Goal: Information Seeking & Learning: Check status

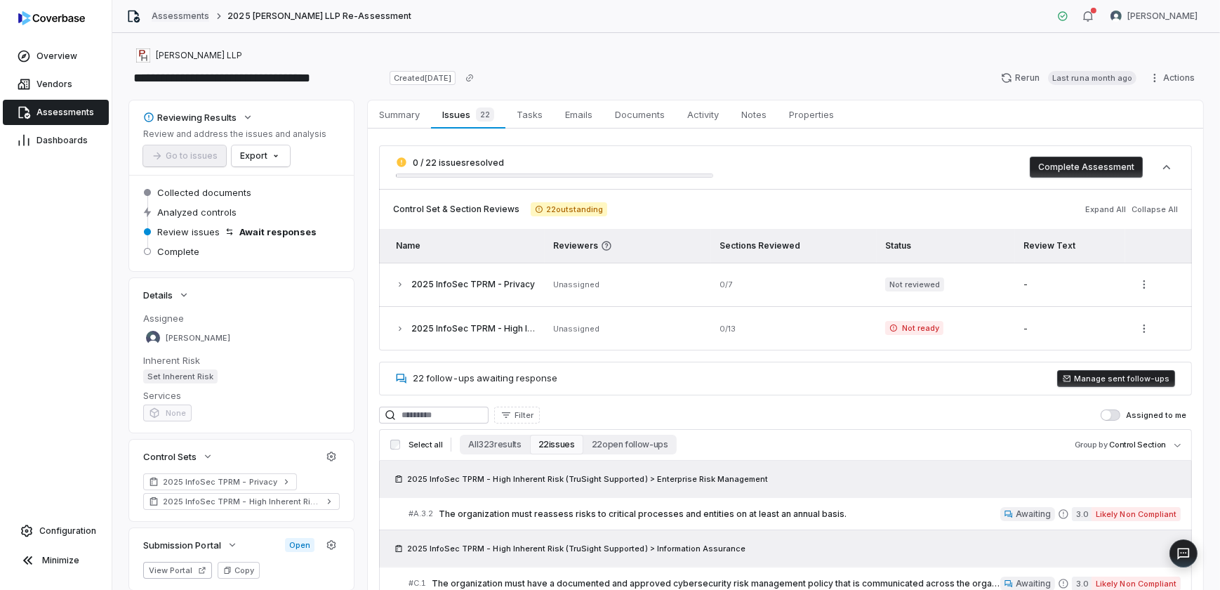
click at [173, 16] on link "Assessments" at bounding box center [181, 16] width 58 height 11
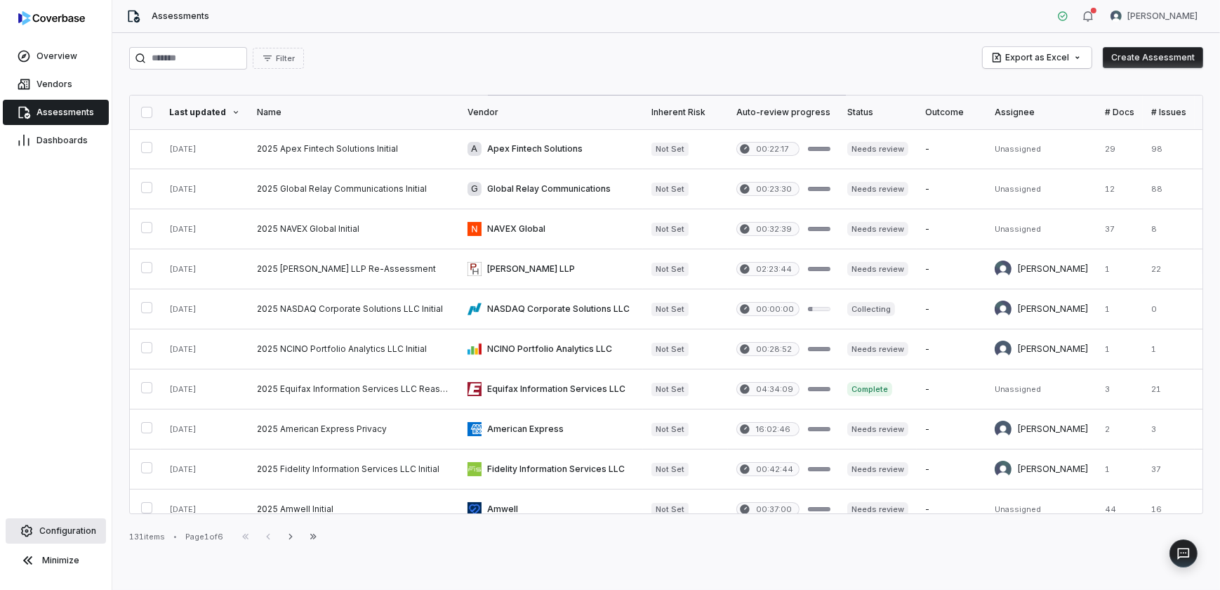
click at [77, 529] on span "Configuration" at bounding box center [67, 530] width 57 height 11
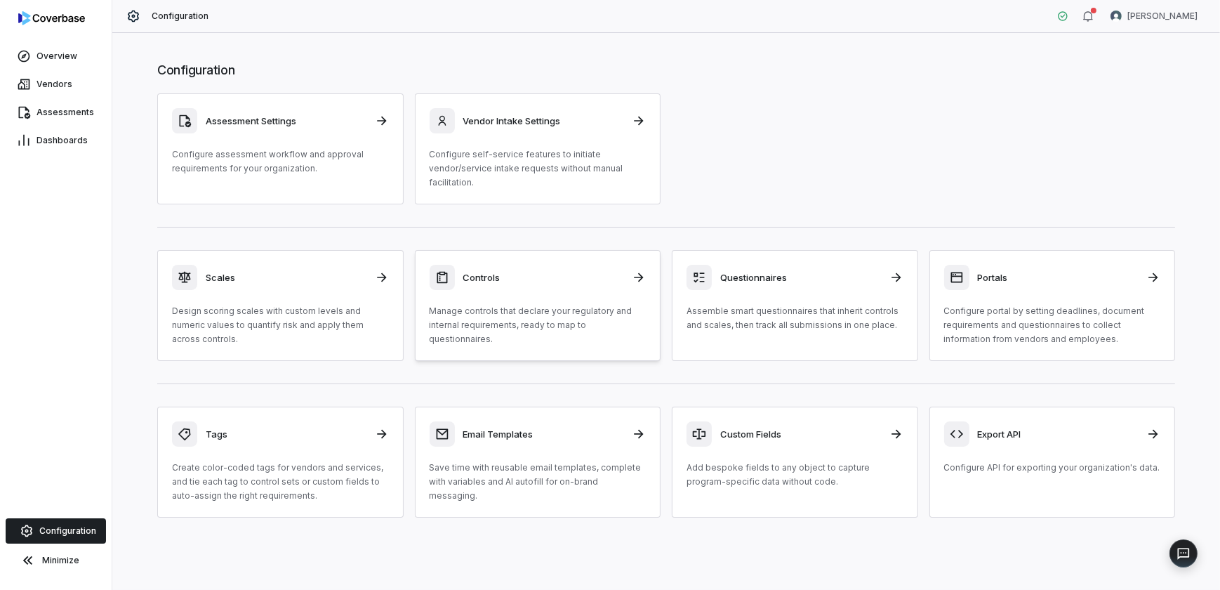
click at [606, 289] on div "Controls Manage controls that declare your regulatory and internal requirements…" at bounding box center [538, 305] width 217 height 81
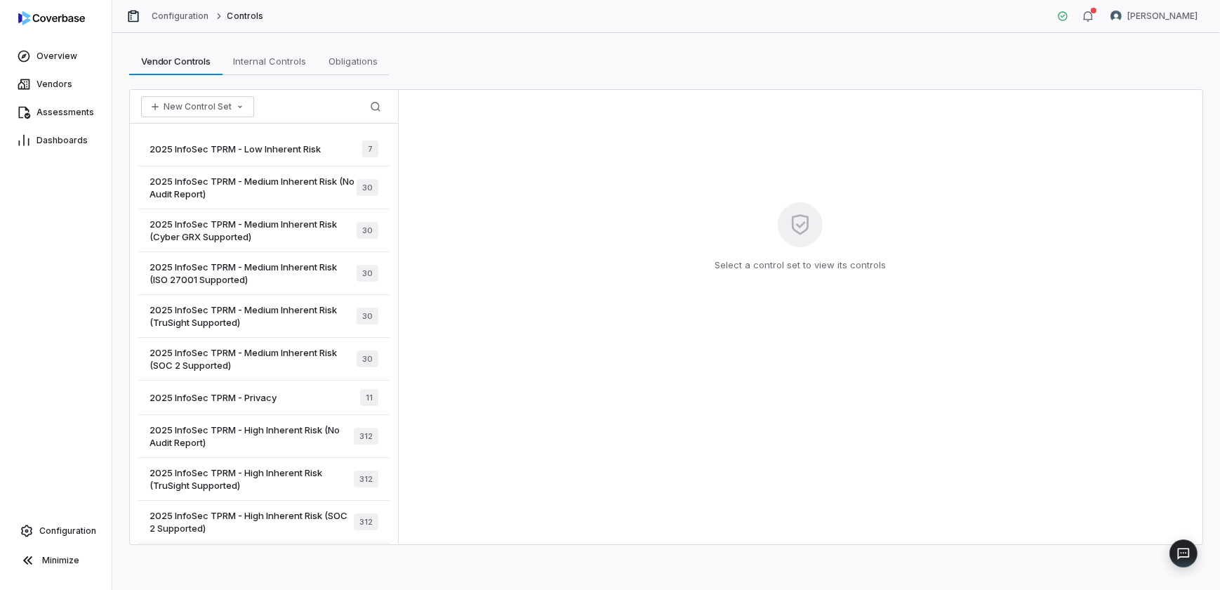
click at [270, 148] on span "2025 InfoSec TPRM - Low Inherent Risk" at bounding box center [235, 149] width 171 height 13
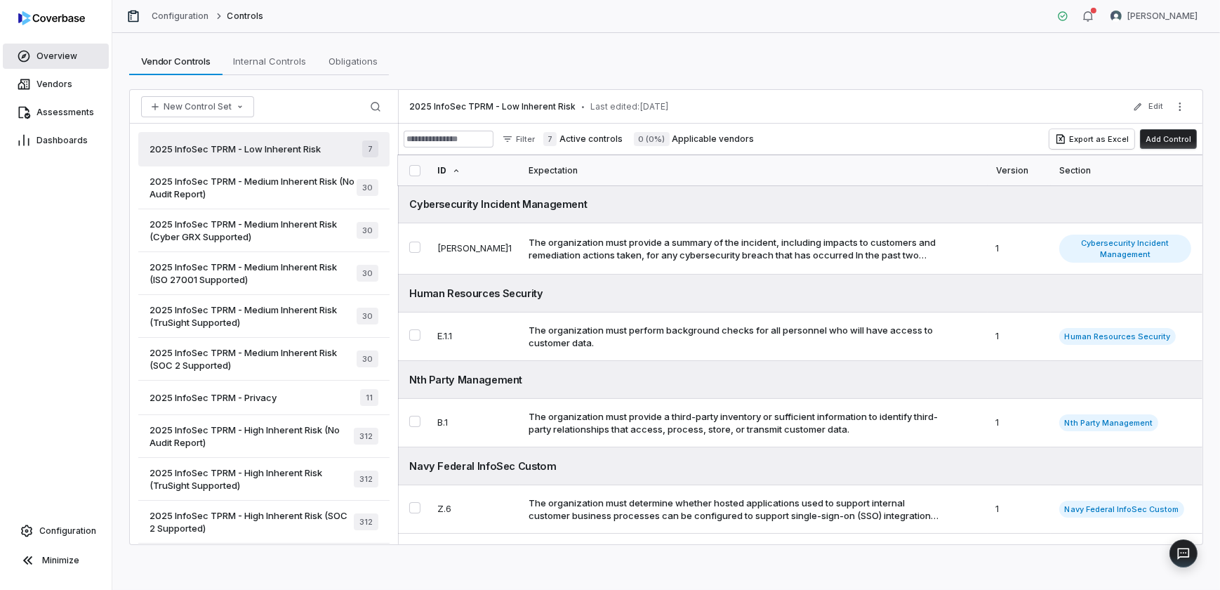
click at [55, 56] on span "Overview" at bounding box center [57, 56] width 41 height 11
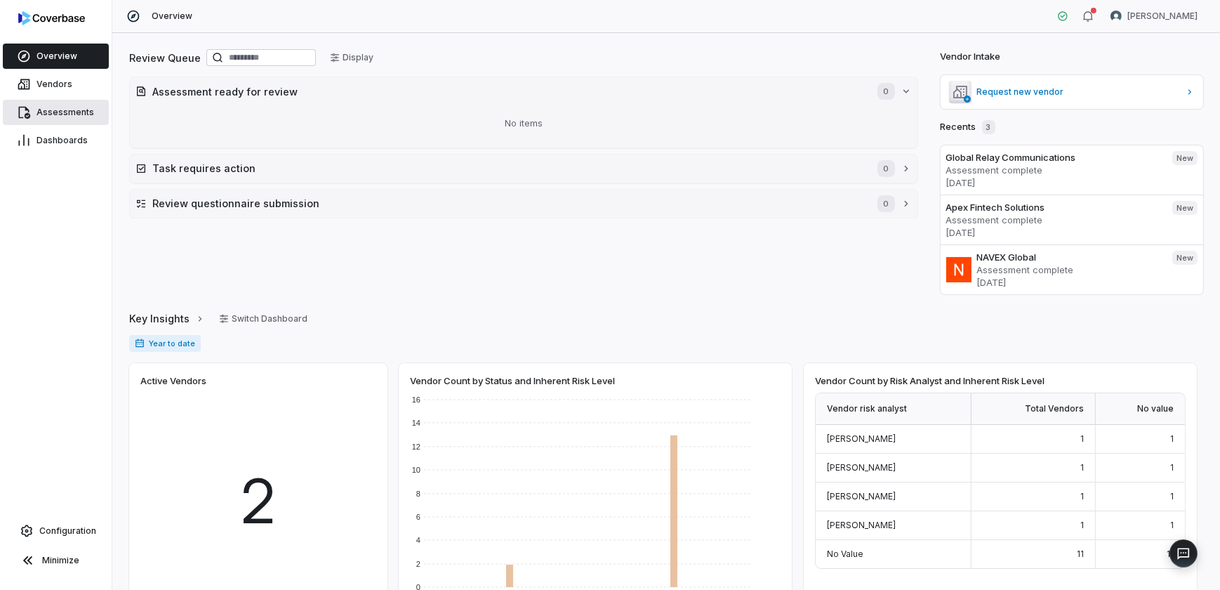
click at [58, 112] on span "Assessments" at bounding box center [66, 112] width 58 height 11
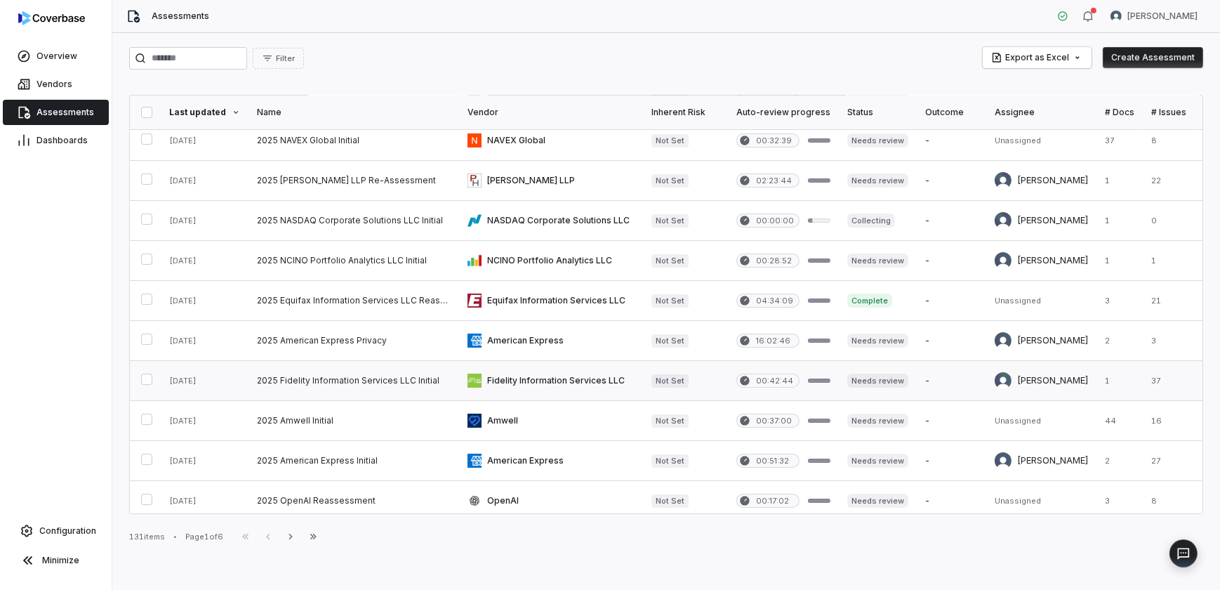
scroll to position [127, 0]
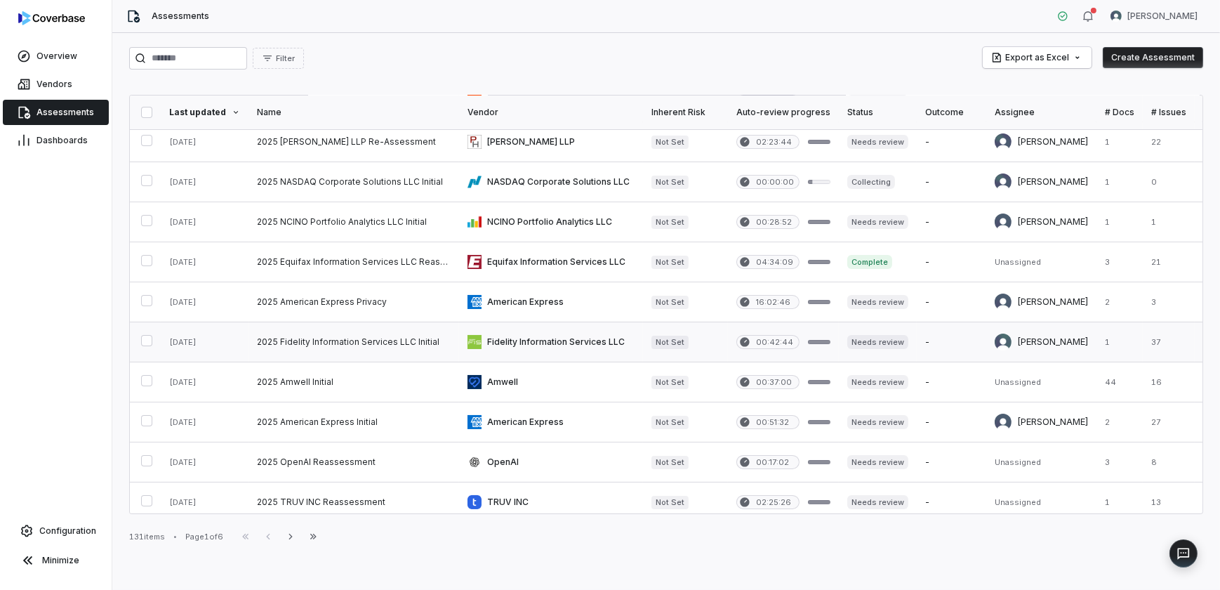
click at [382, 341] on link at bounding box center [354, 341] width 211 height 39
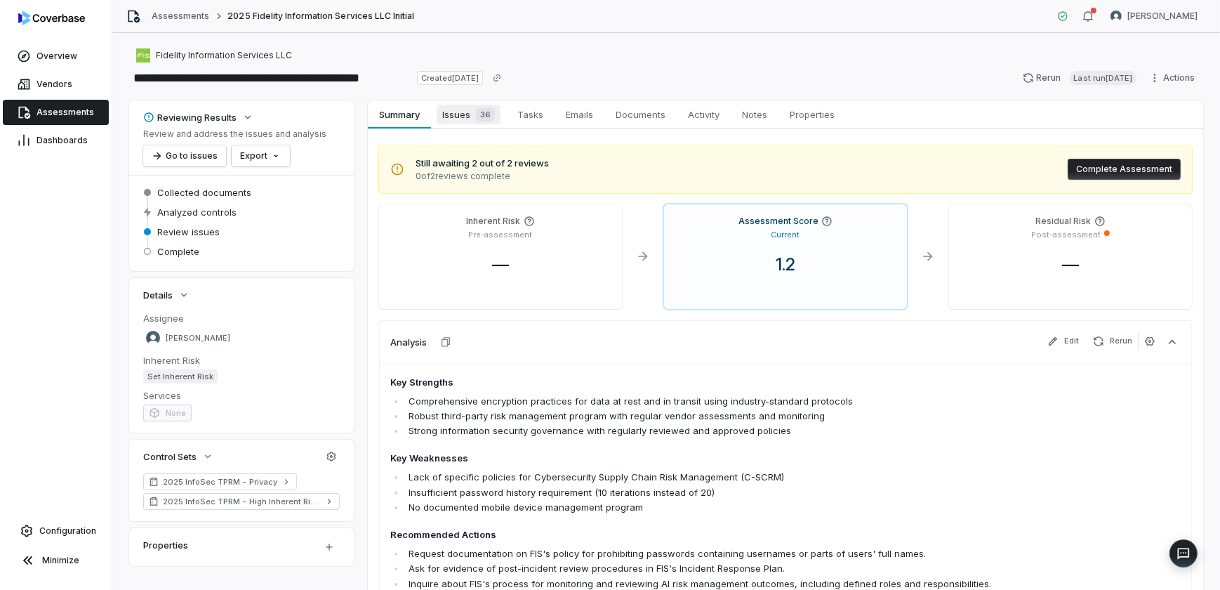
click at [466, 113] on span "Issues 36" at bounding box center [469, 115] width 64 height 20
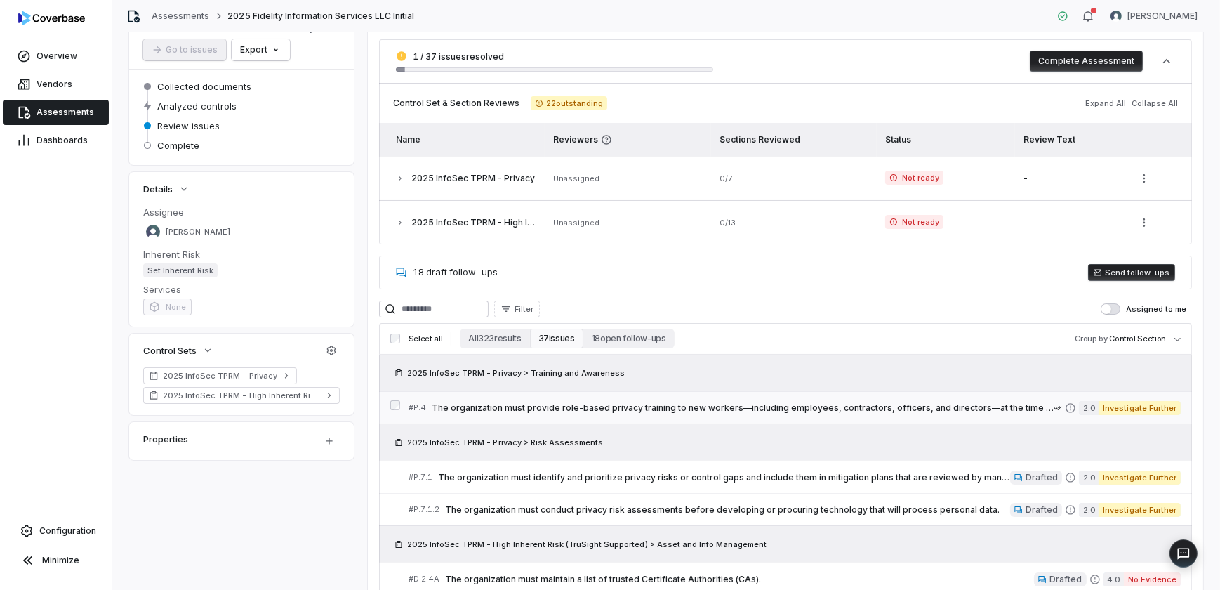
scroll to position [191, 0]
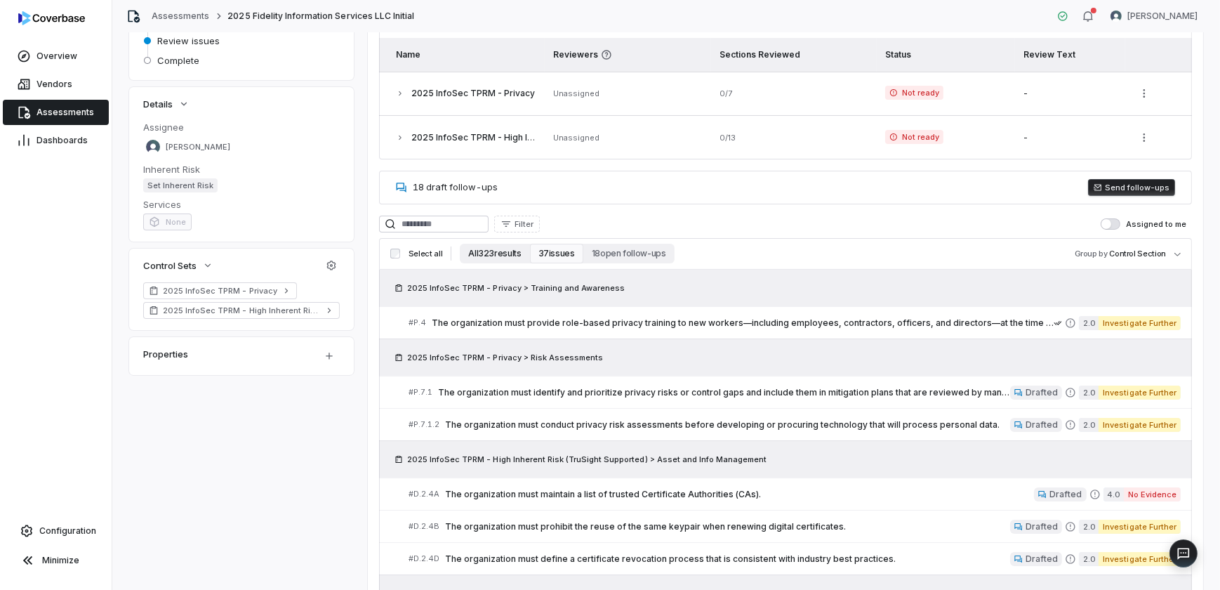
click at [492, 252] on button "All 323 results" at bounding box center [495, 254] width 70 height 20
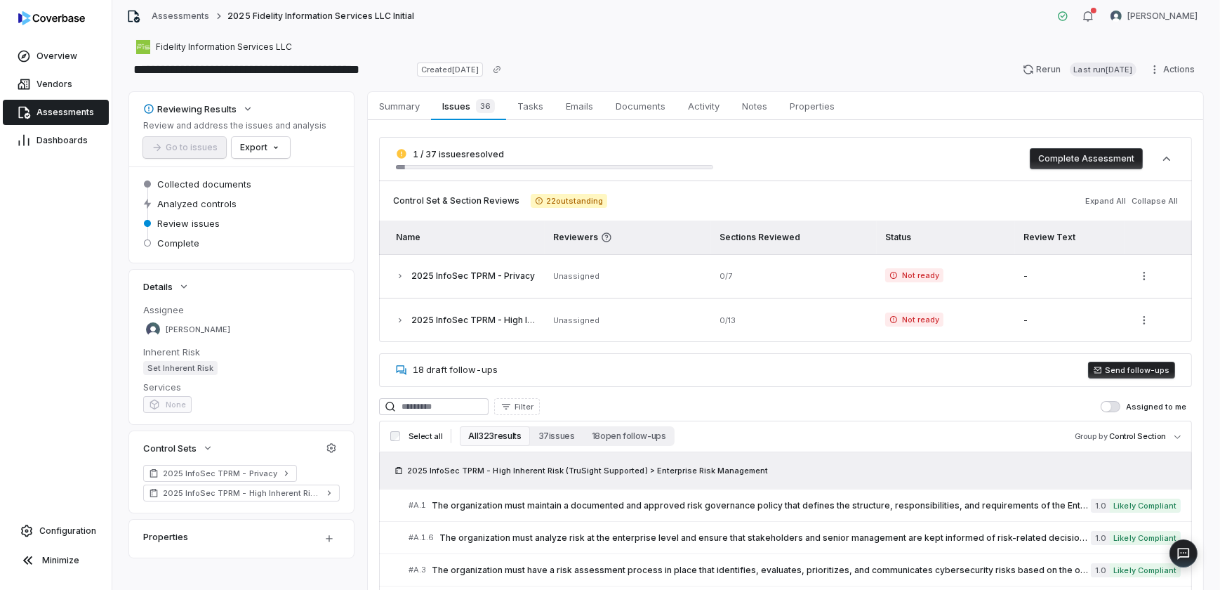
scroll to position [0, 0]
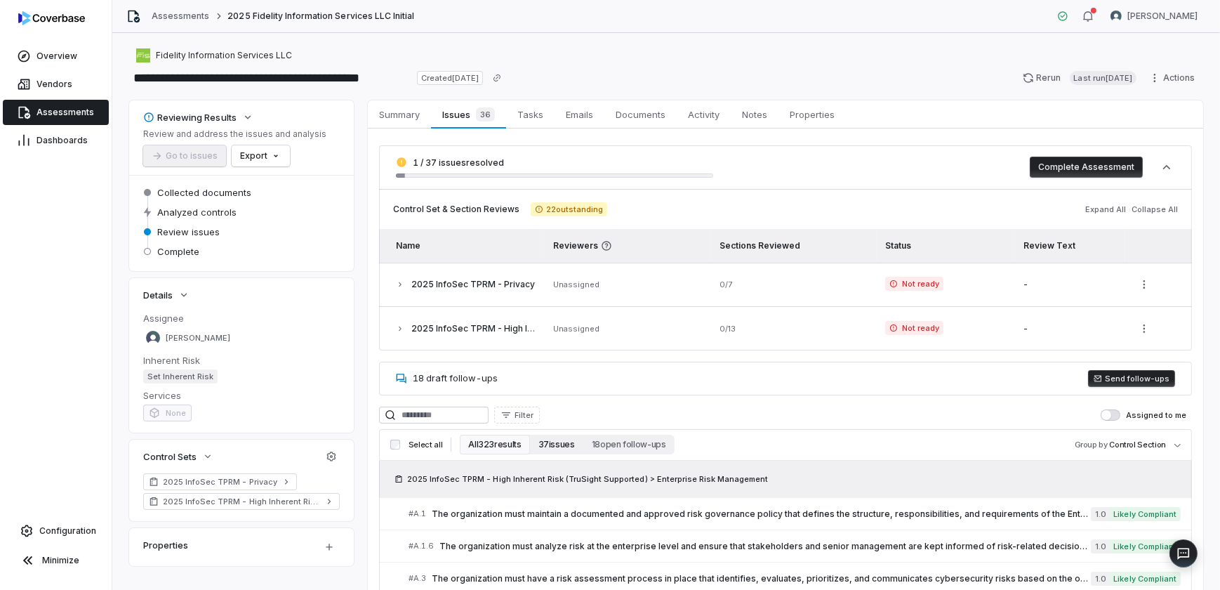
click at [556, 445] on button "37 issues" at bounding box center [556, 445] width 53 height 20
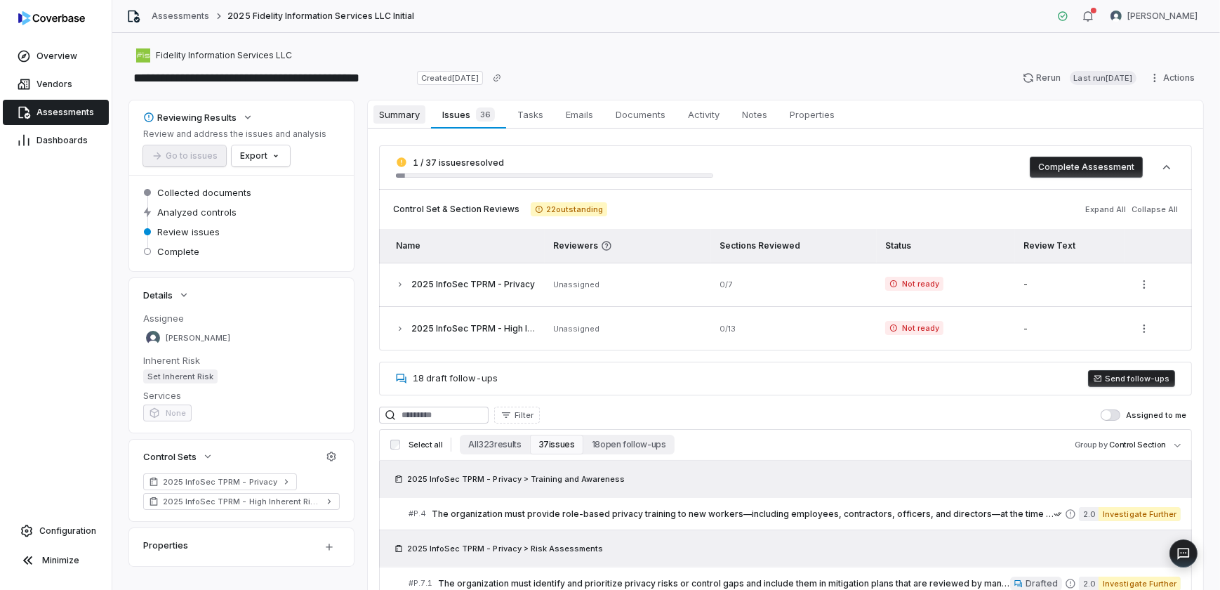
click at [401, 114] on span "Summary" at bounding box center [400, 114] width 52 height 18
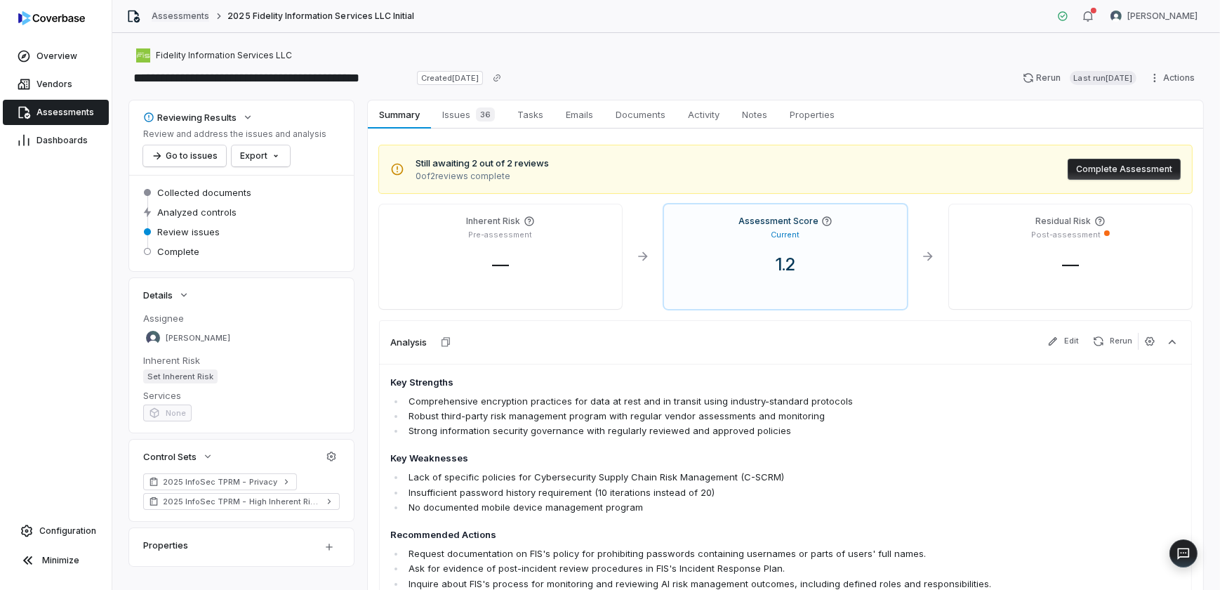
click at [164, 13] on link "Assessments" at bounding box center [181, 16] width 58 height 11
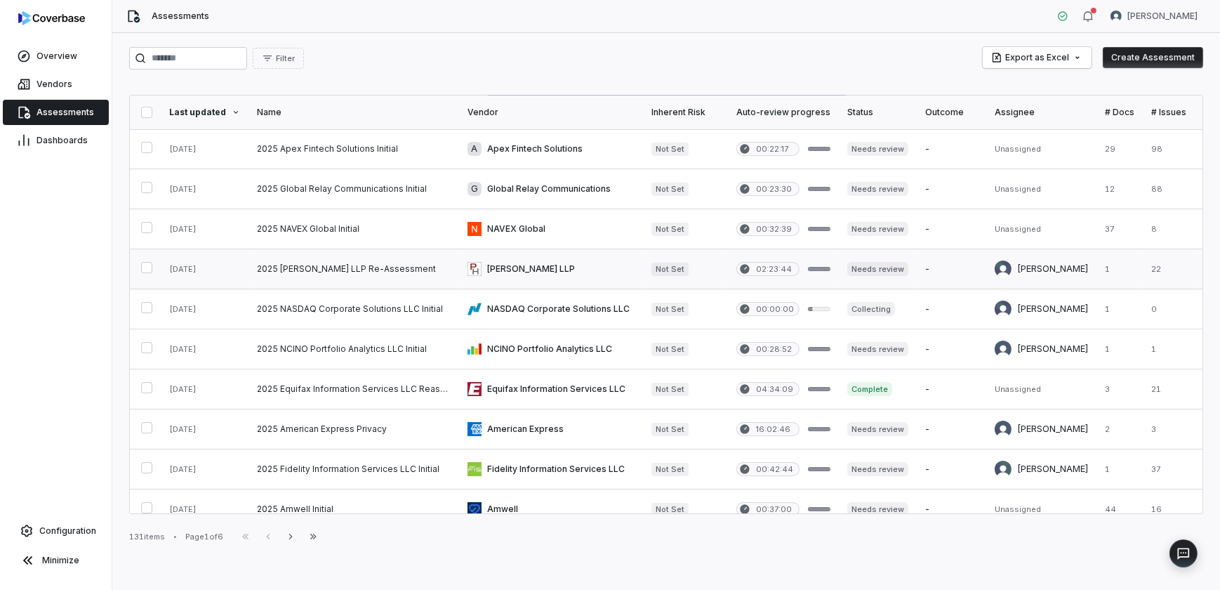
click at [511, 267] on link at bounding box center [551, 268] width 184 height 39
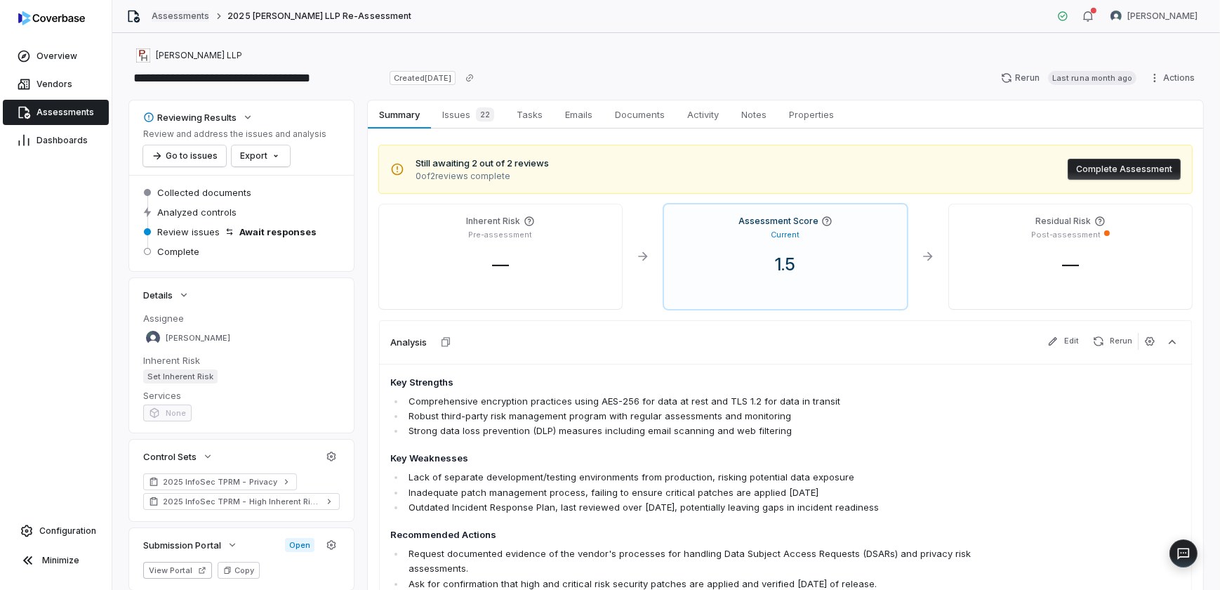
click at [182, 20] on link "Assessments" at bounding box center [181, 16] width 58 height 11
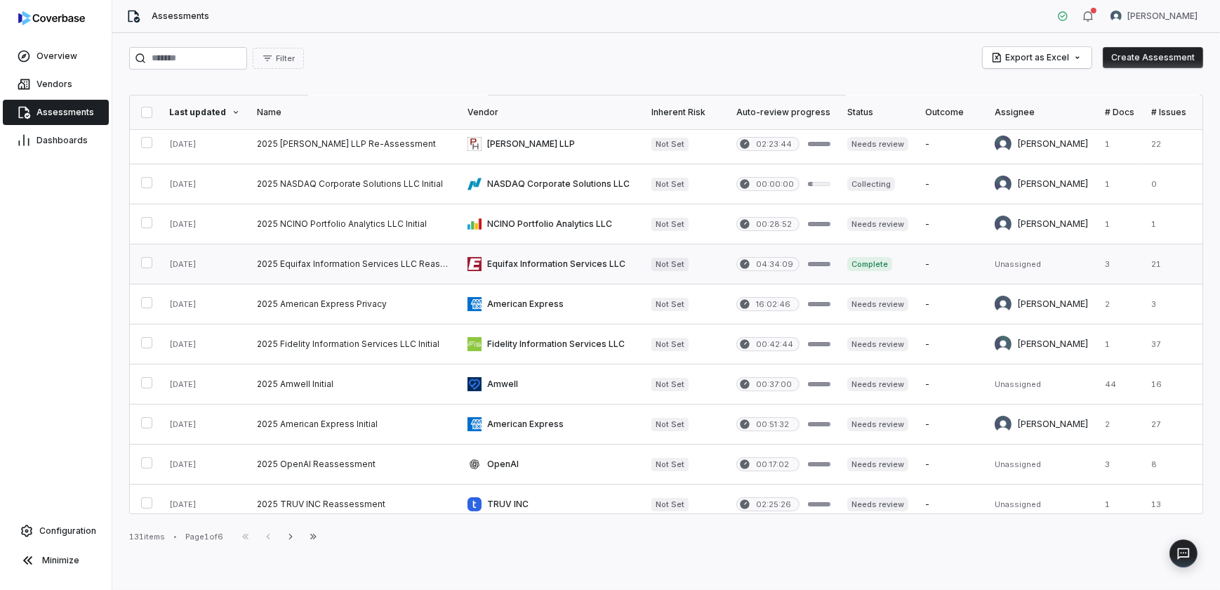
scroll to position [127, 0]
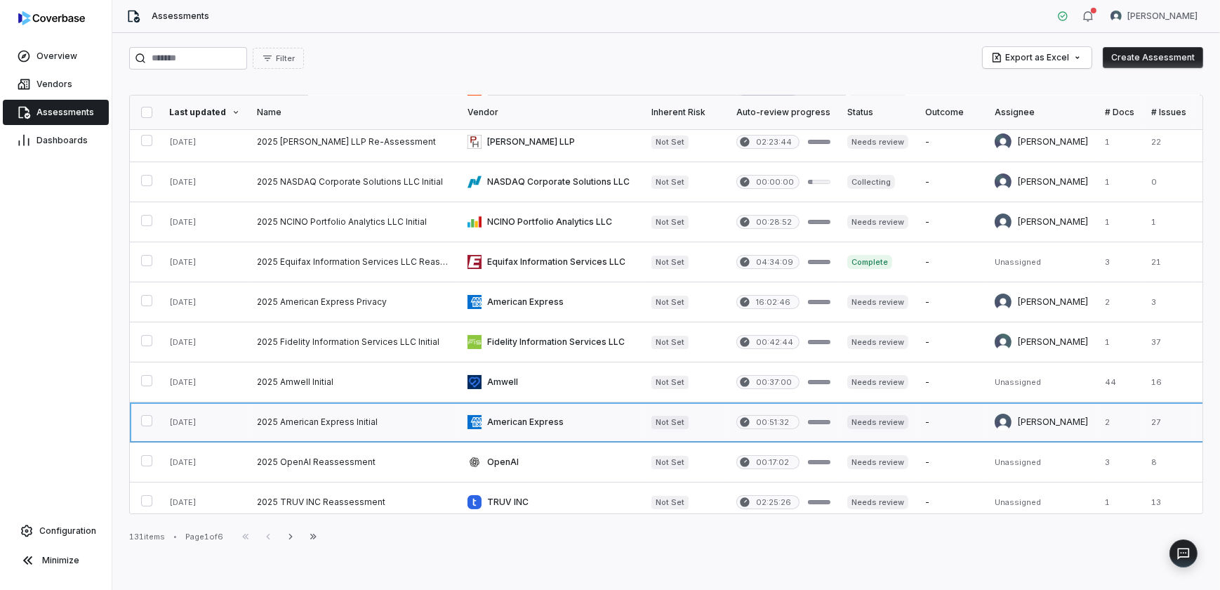
click at [334, 419] on link at bounding box center [354, 421] width 211 height 39
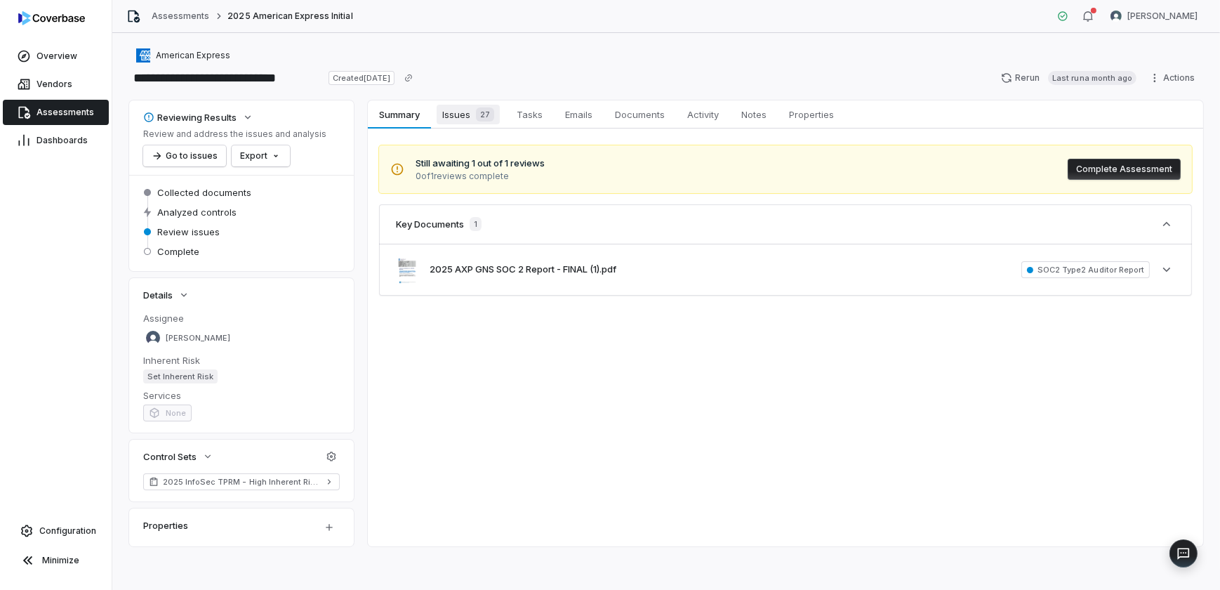
click at [463, 124] on span "Issues 27" at bounding box center [468, 115] width 63 height 20
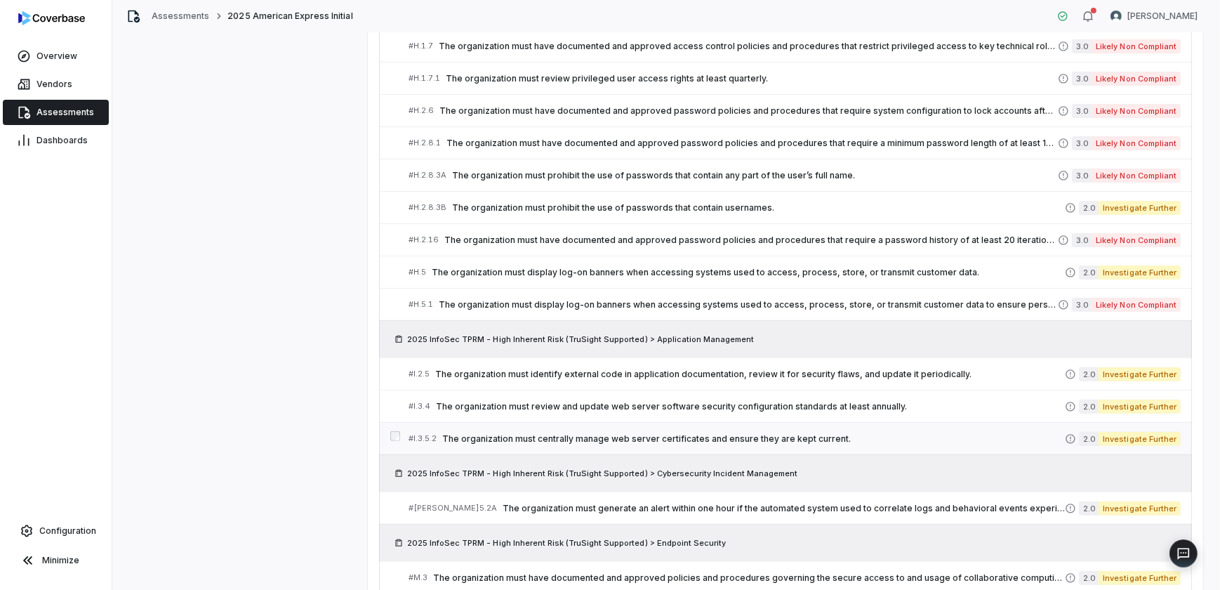
scroll to position [638, 0]
